Goal: Navigation & Orientation: Find specific page/section

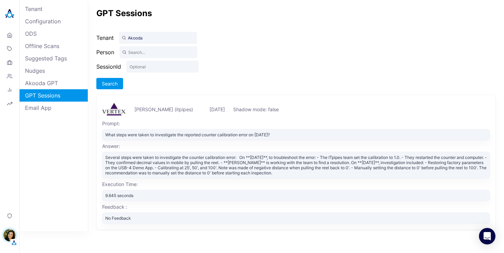
drag, startPoint x: 334, startPoint y: 172, endPoint x: 116, endPoint y: 160, distance: 218.5
click at [116, 161] on div "Several steps were taken to investigate the counter calibration error: On **[DA…" at bounding box center [296, 165] width 388 height 27
click at [143, 159] on div "Several steps were taken to investigate the counter calibration error: On **Jul…" at bounding box center [296, 165] width 388 height 27
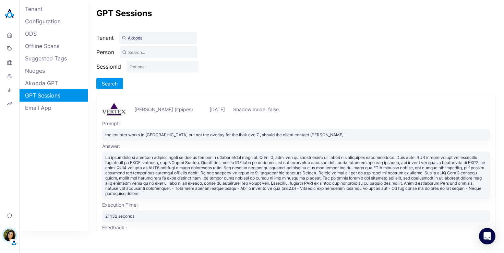
scroll to position [17, 0]
